Goal: Transaction & Acquisition: Purchase product/service

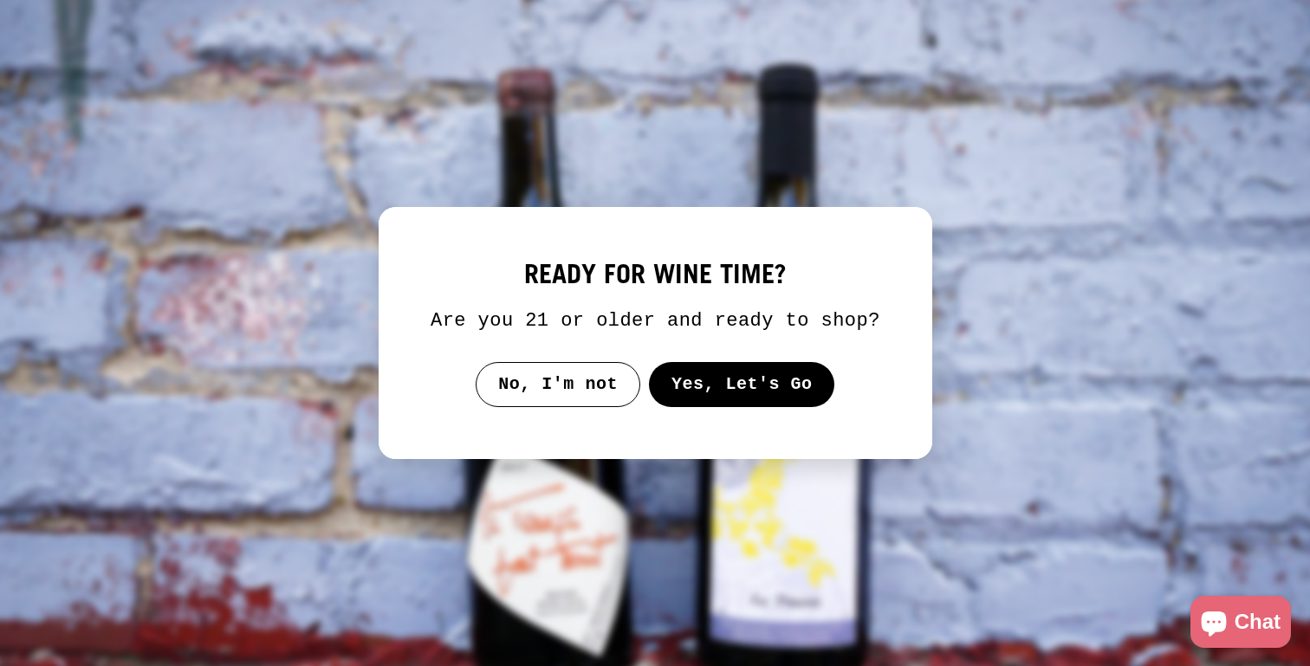
click at [749, 403] on button "Yes, Let's Go" at bounding box center [741, 384] width 186 height 45
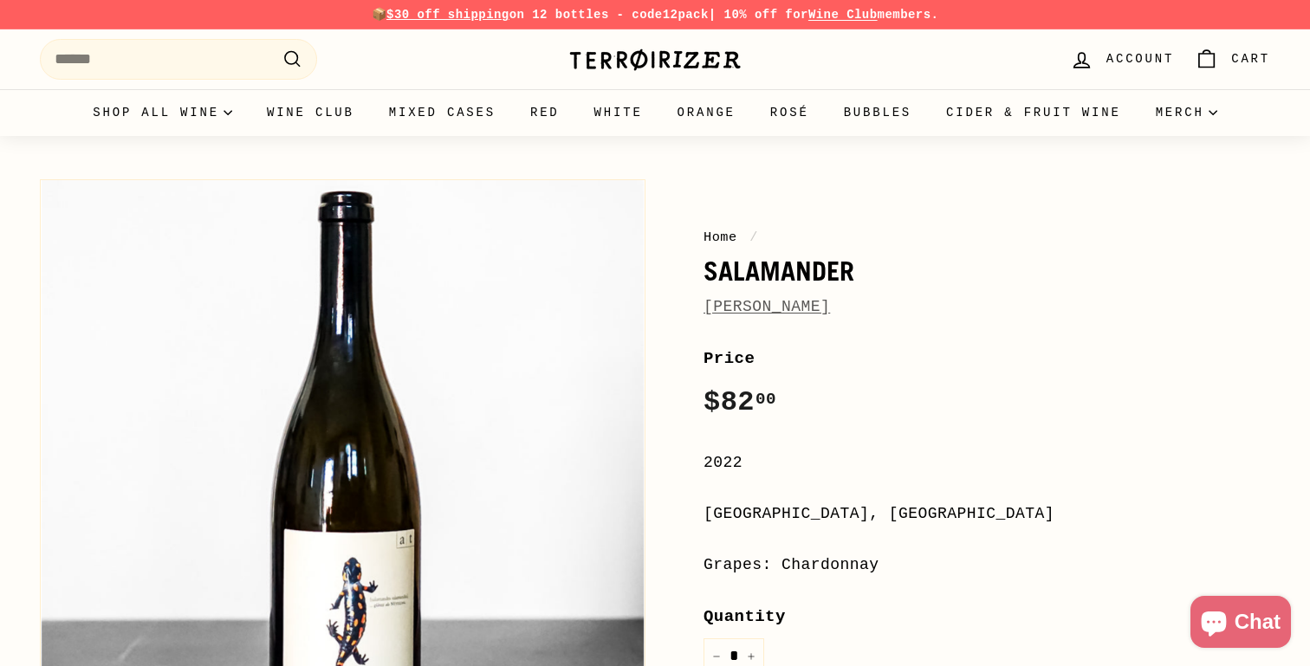
click at [759, 309] on link "[PERSON_NAME]" at bounding box center [767, 306] width 127 height 17
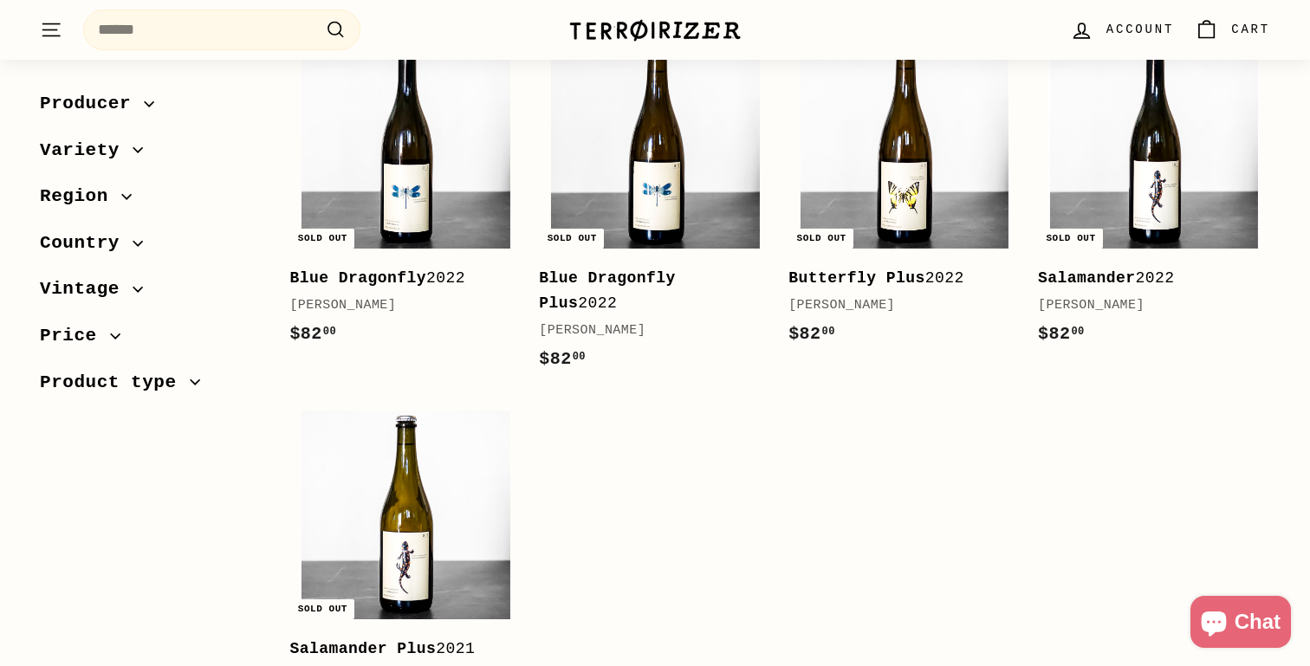
scroll to position [308, 0]
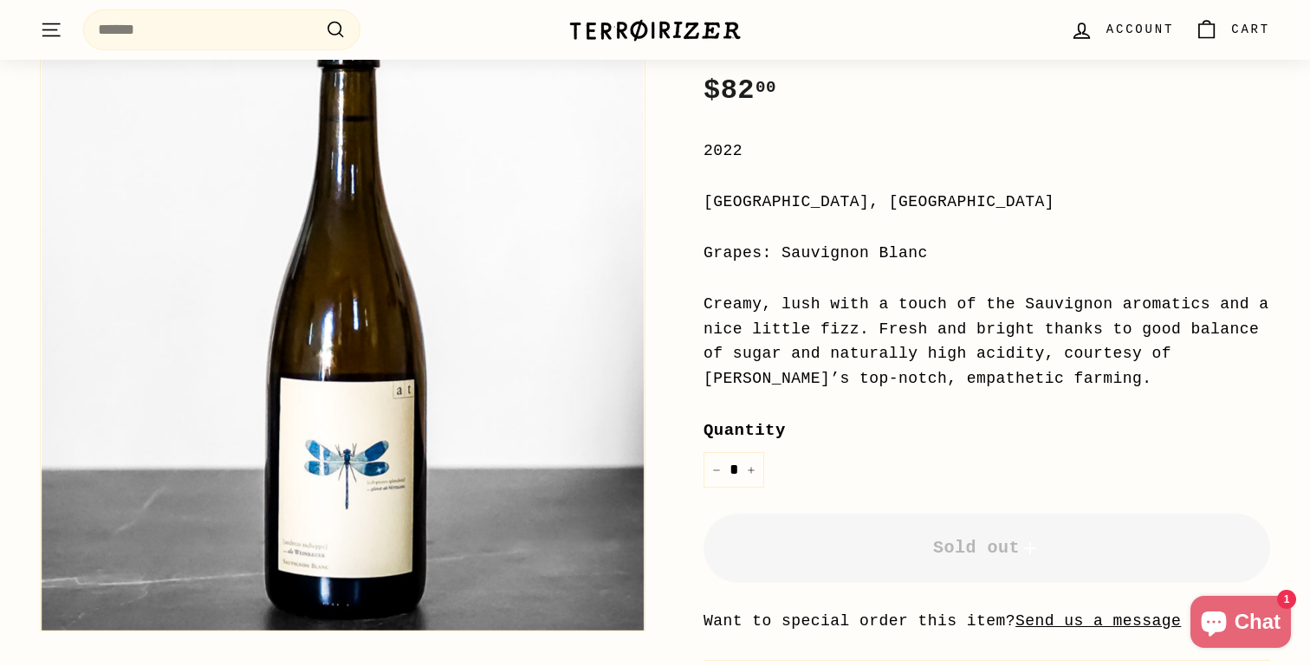
scroll to position [310, 0]
